Goal: Information Seeking & Learning: Learn about a topic

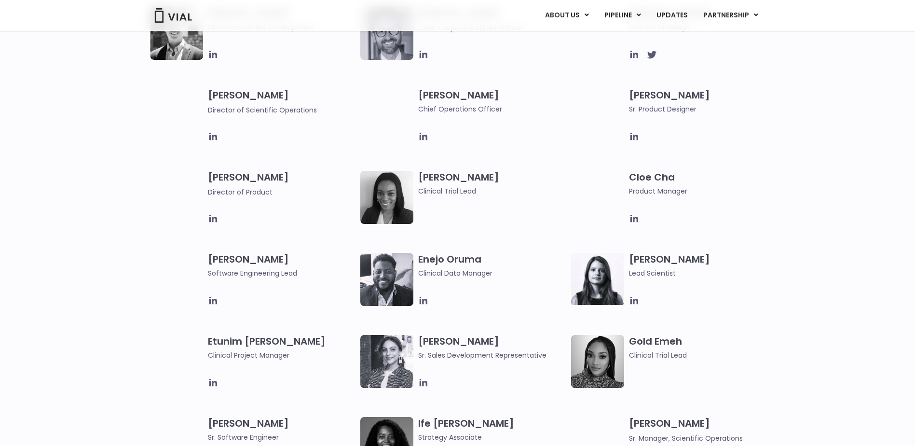
scroll to position [724, 0]
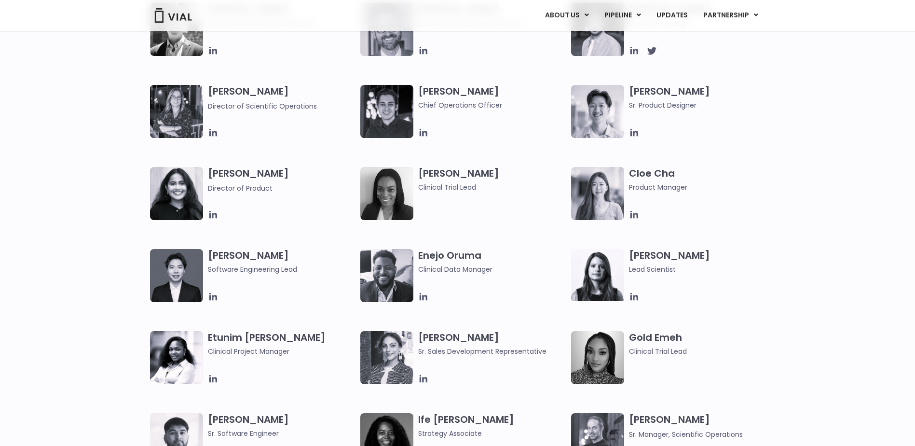
click at [776, 171] on h3 "Cloe Cha Product Manager" at bounding box center [703, 180] width 148 height 26
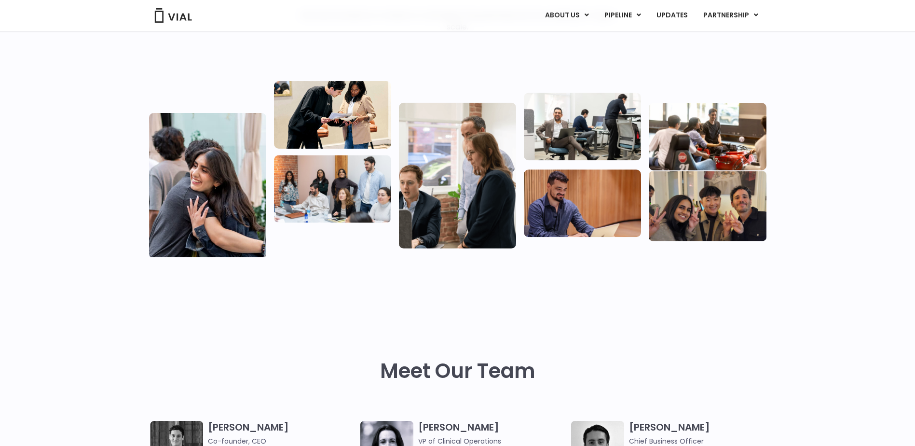
scroll to position [0, 0]
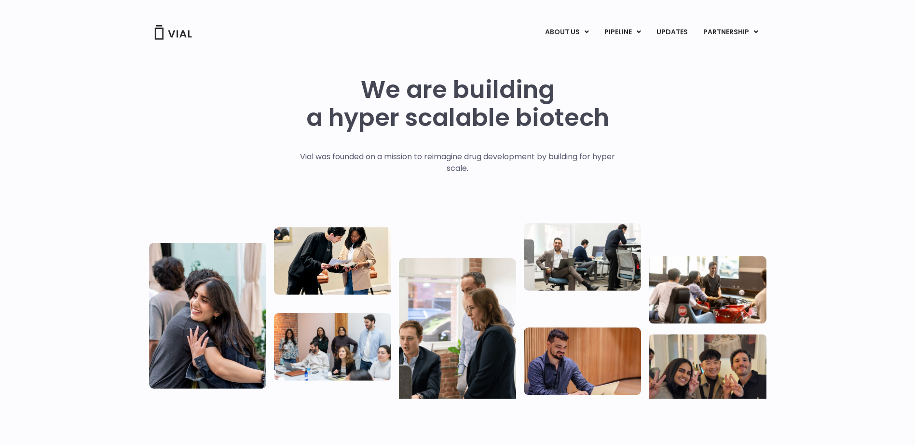
drag, startPoint x: 771, startPoint y: 259, endPoint x: 782, endPoint y: 263, distance: 11.7
click at [774, 259] on div "We are building a hyper scalable biotech Vial was founded on a mission to reima…" at bounding box center [457, 233] width 915 height 385
click at [864, 275] on div "We are building a hyper scalable biotech Vial was founded on a mission to reima…" at bounding box center [457, 233] width 915 height 385
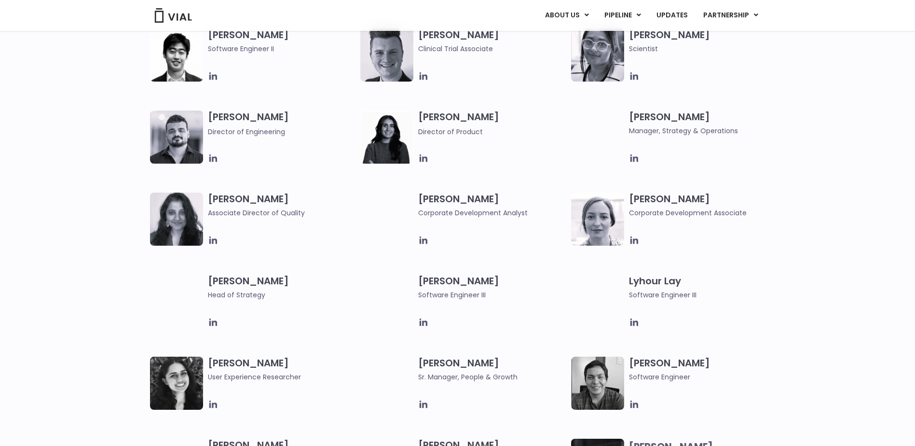
scroll to position [1287, 0]
